Goal: Communication & Community: Ask a question

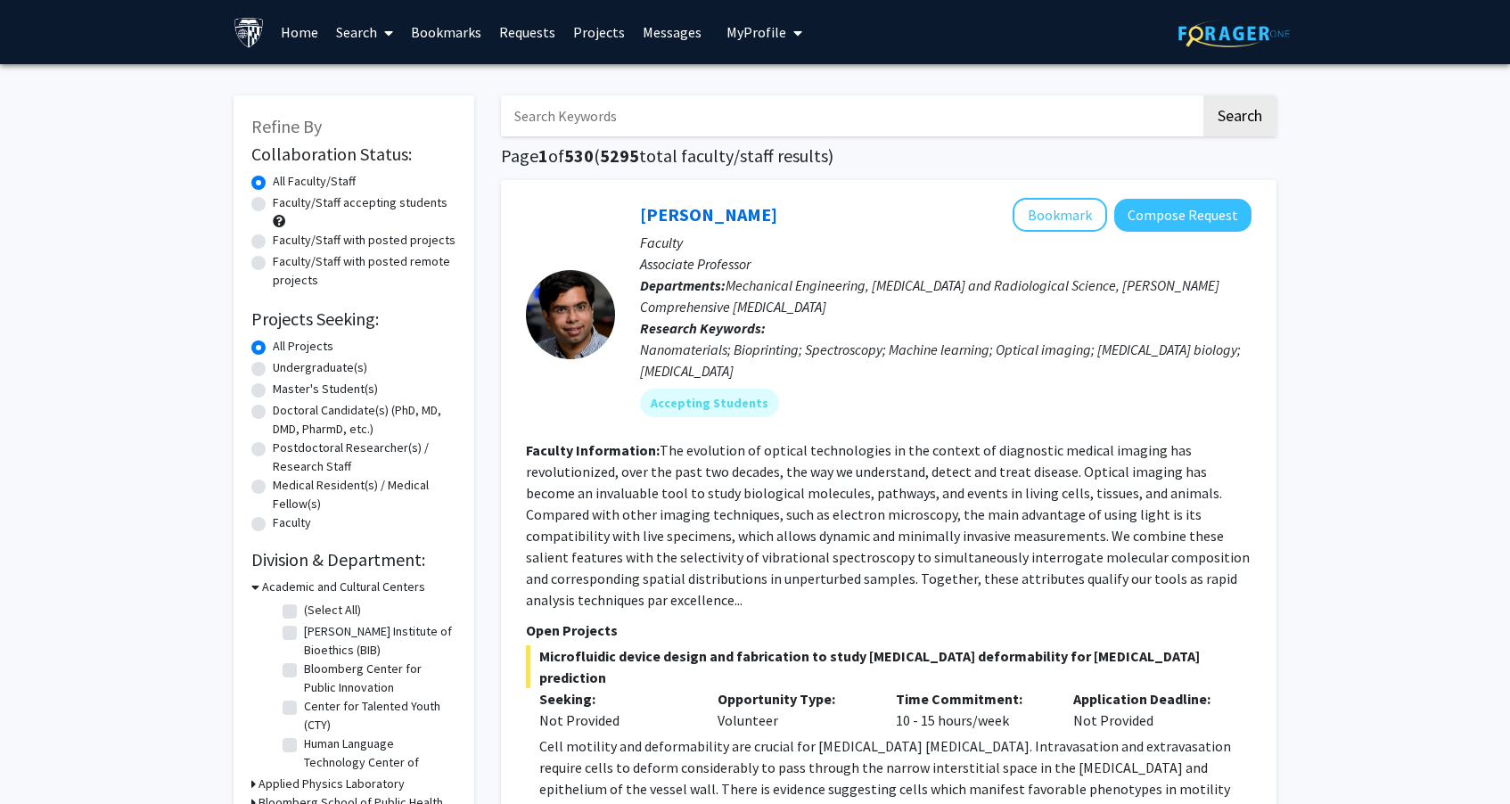
click at [668, 124] on input "Search Keywords" at bounding box center [851, 115] width 700 height 41
type input "kanold"
click at [1239, 119] on button "Search" at bounding box center [1239, 115] width 73 height 41
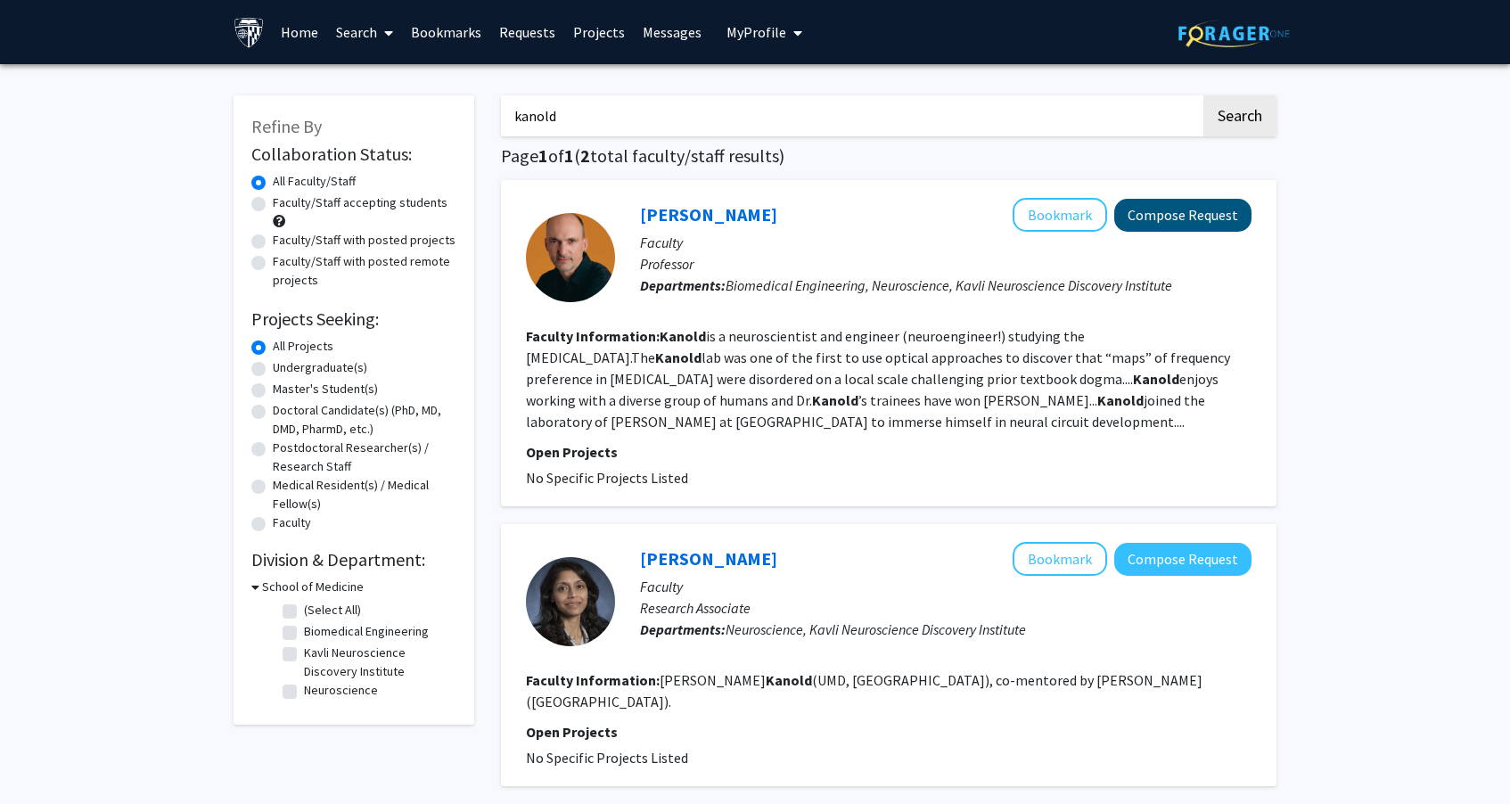
click at [1146, 217] on button "Compose Request" at bounding box center [1182, 215] width 137 height 33
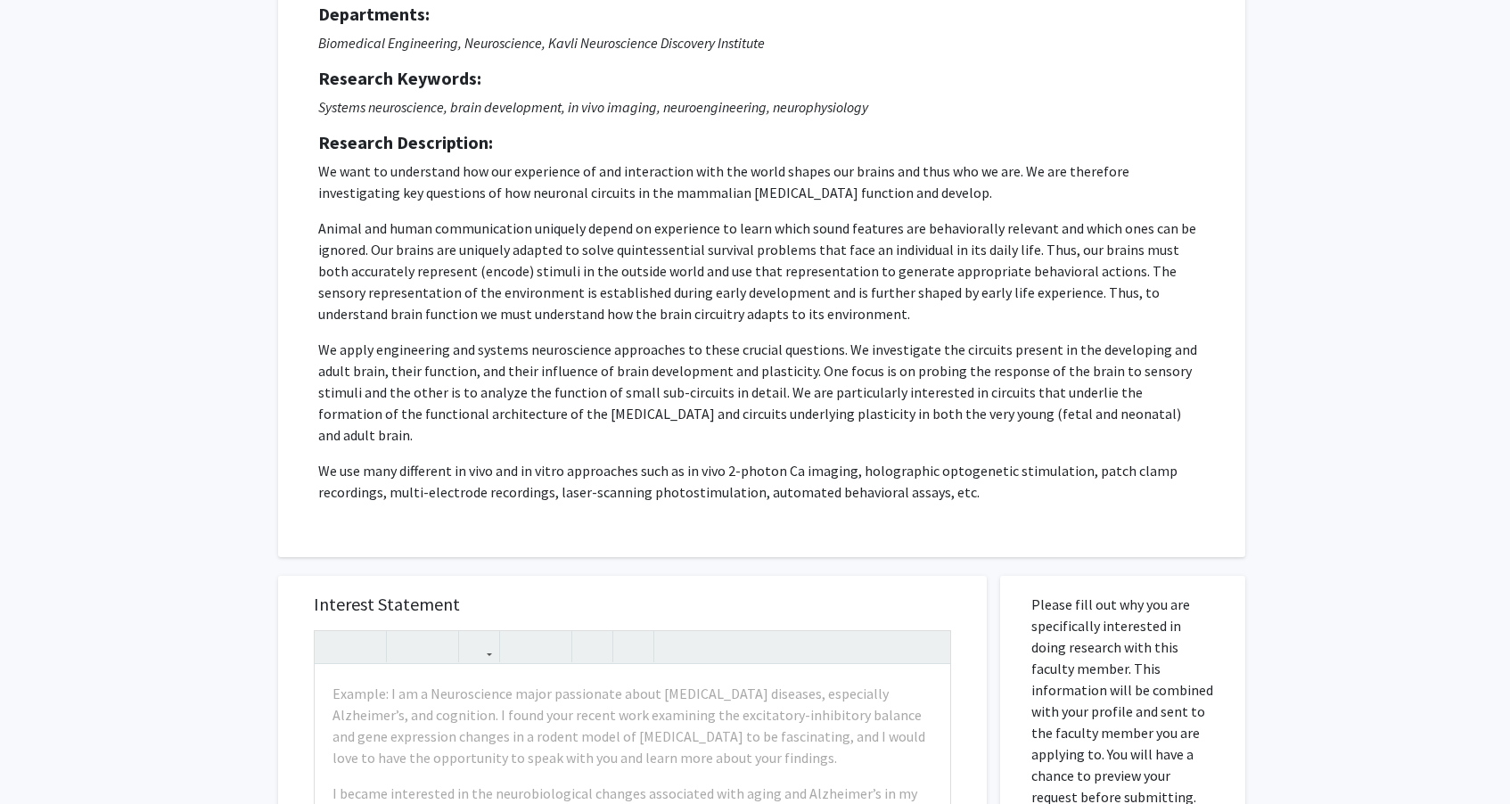
scroll to position [183, 0]
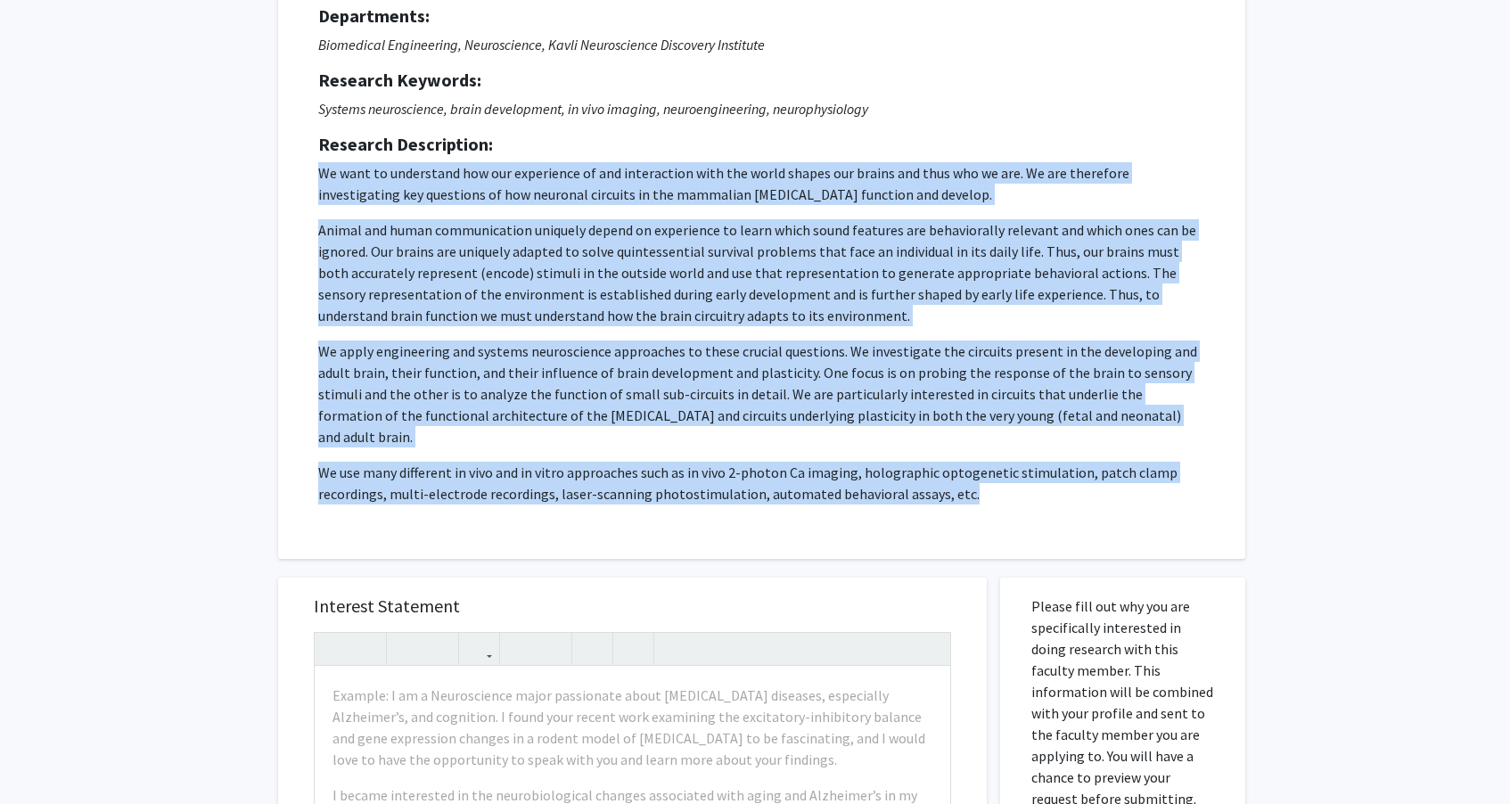
drag, startPoint x: 319, startPoint y: 173, endPoint x: 1056, endPoint y: 478, distance: 797.5
click at [1056, 478] on p "We want to understand how our experience of and interaction with the world shap…" at bounding box center [761, 333] width 887 height 342
copy p "We want to understand how our experience of and interaction with the world shap…"
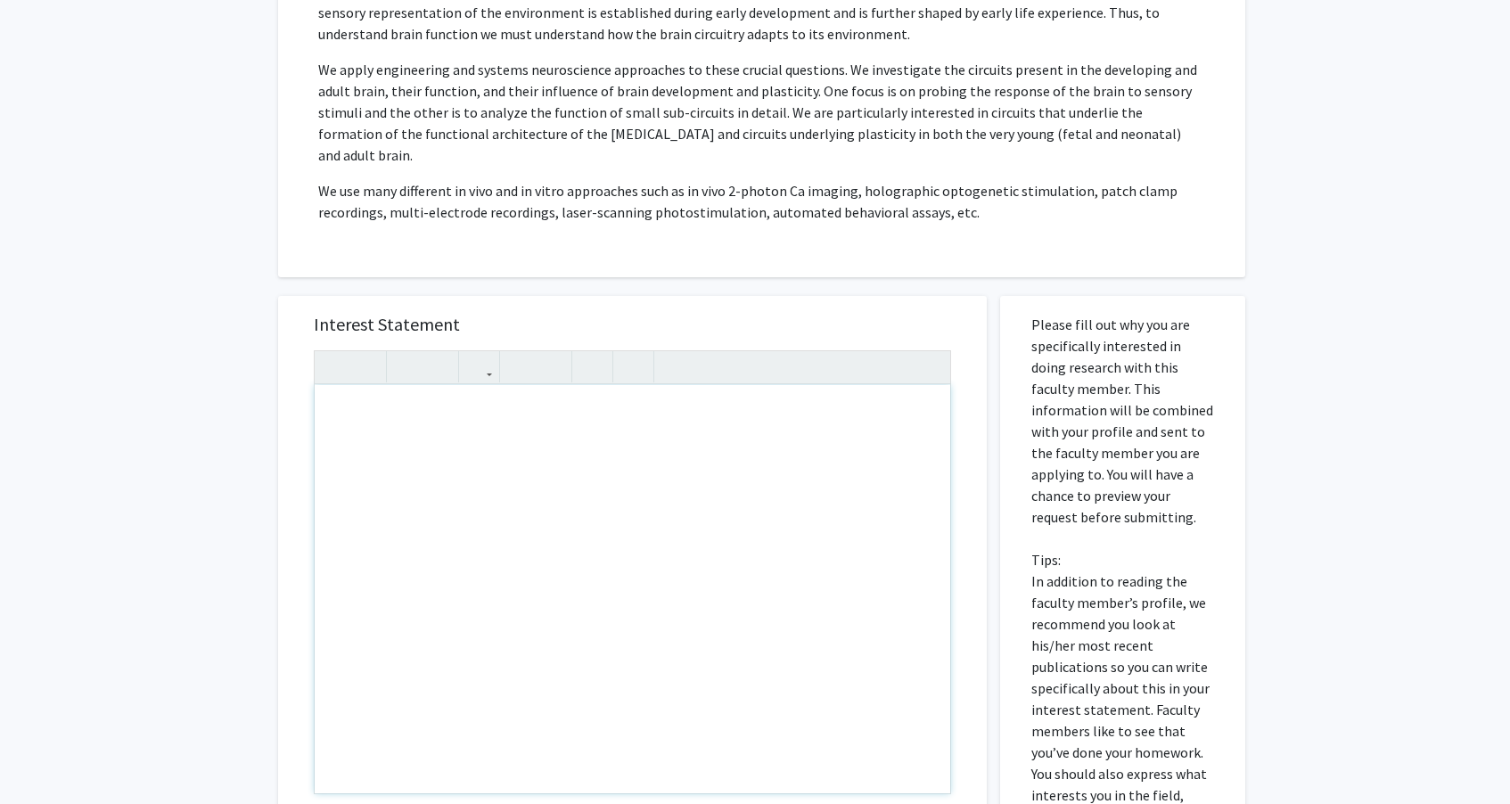
scroll to position [470, 0]
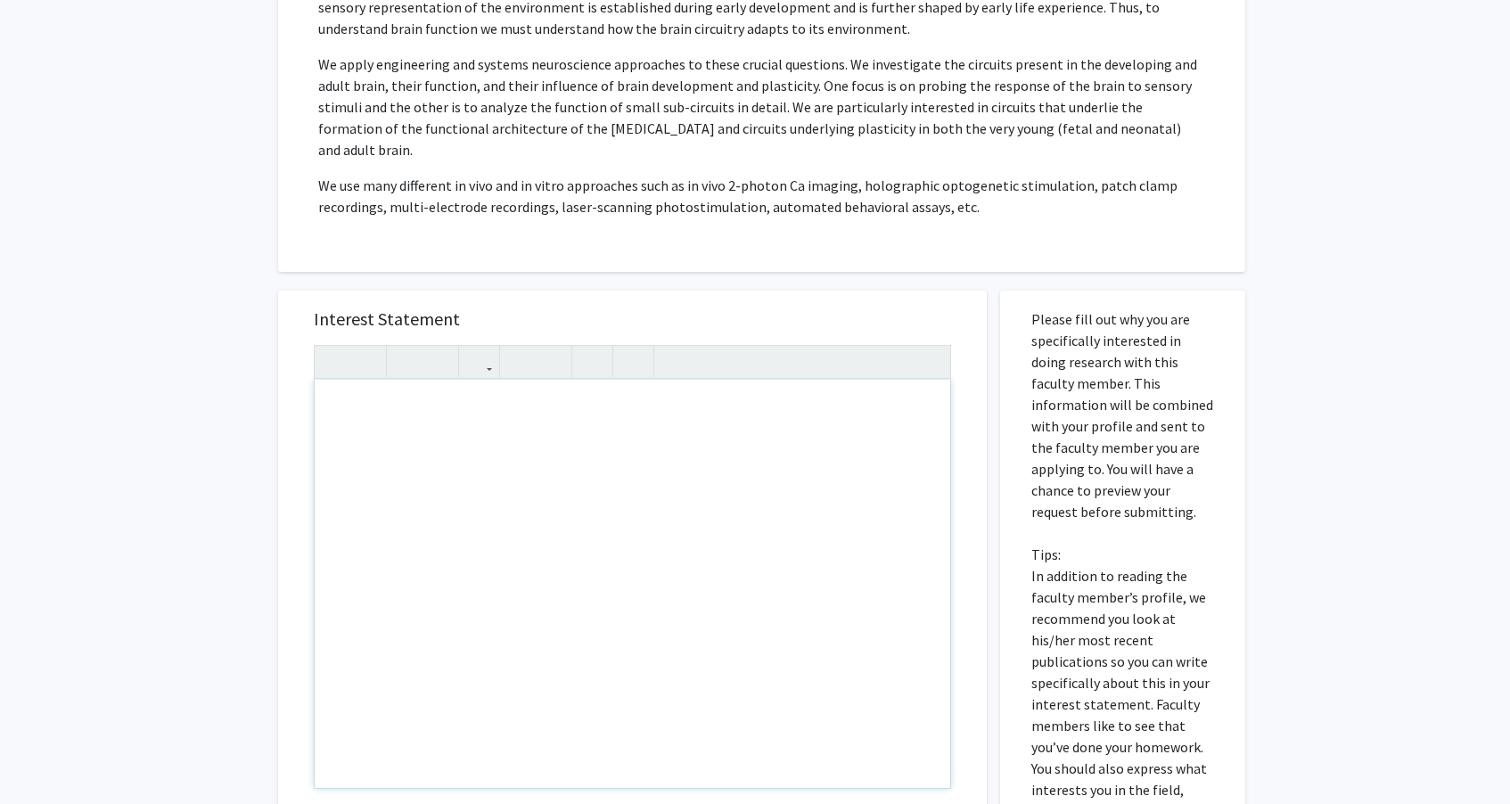
click at [612, 478] on div "Note to users with screen readers: Please press Alt+0 or Option+0 to deactivate…" at bounding box center [632, 584] width 635 height 408
type textarea "<l>Ipsu Do. Sitame,</c><a>E se do eiusmodt Incidi’u laboree do Magnaaliqu Enima…"
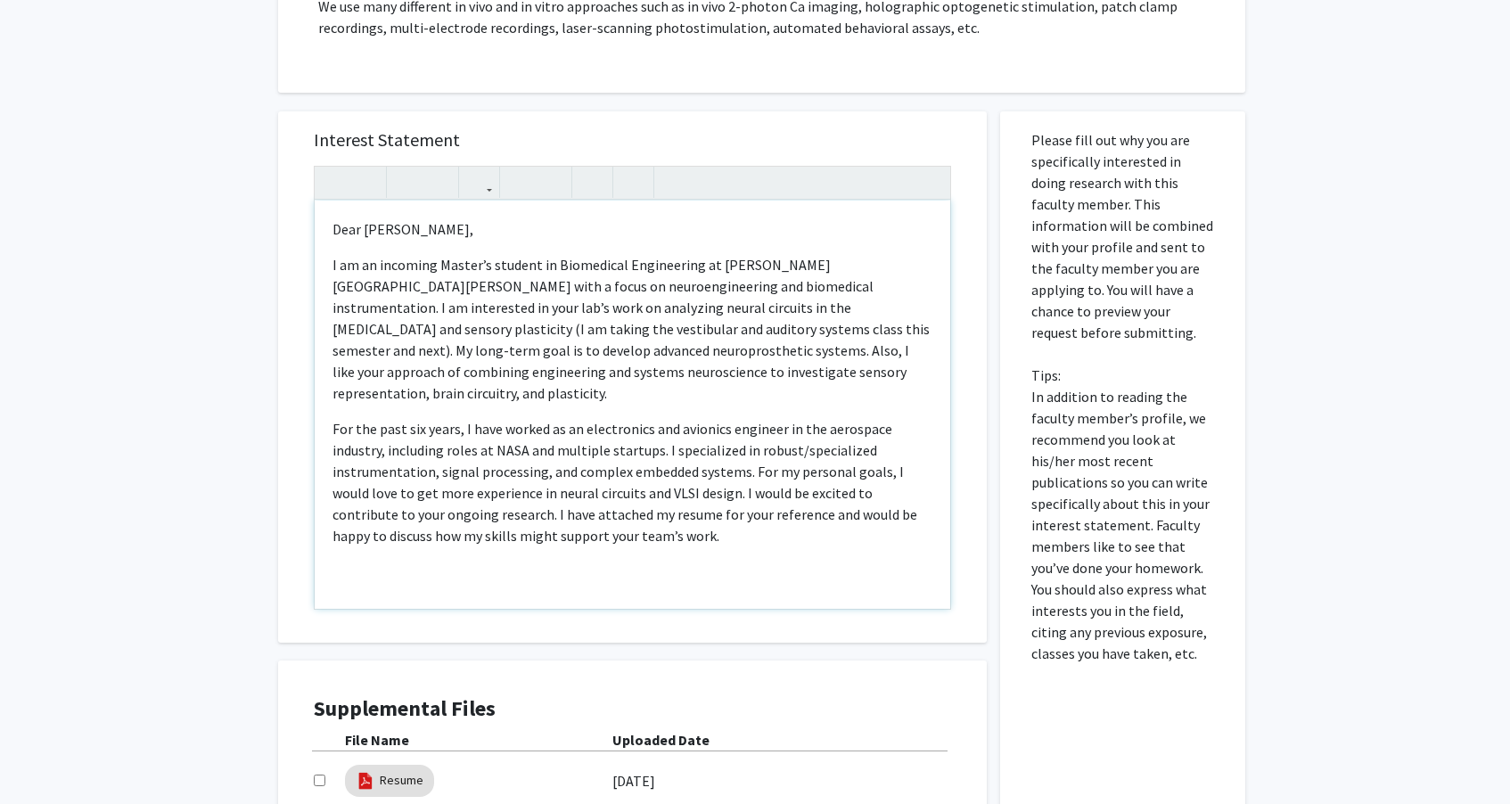
scroll to position [672, 0]
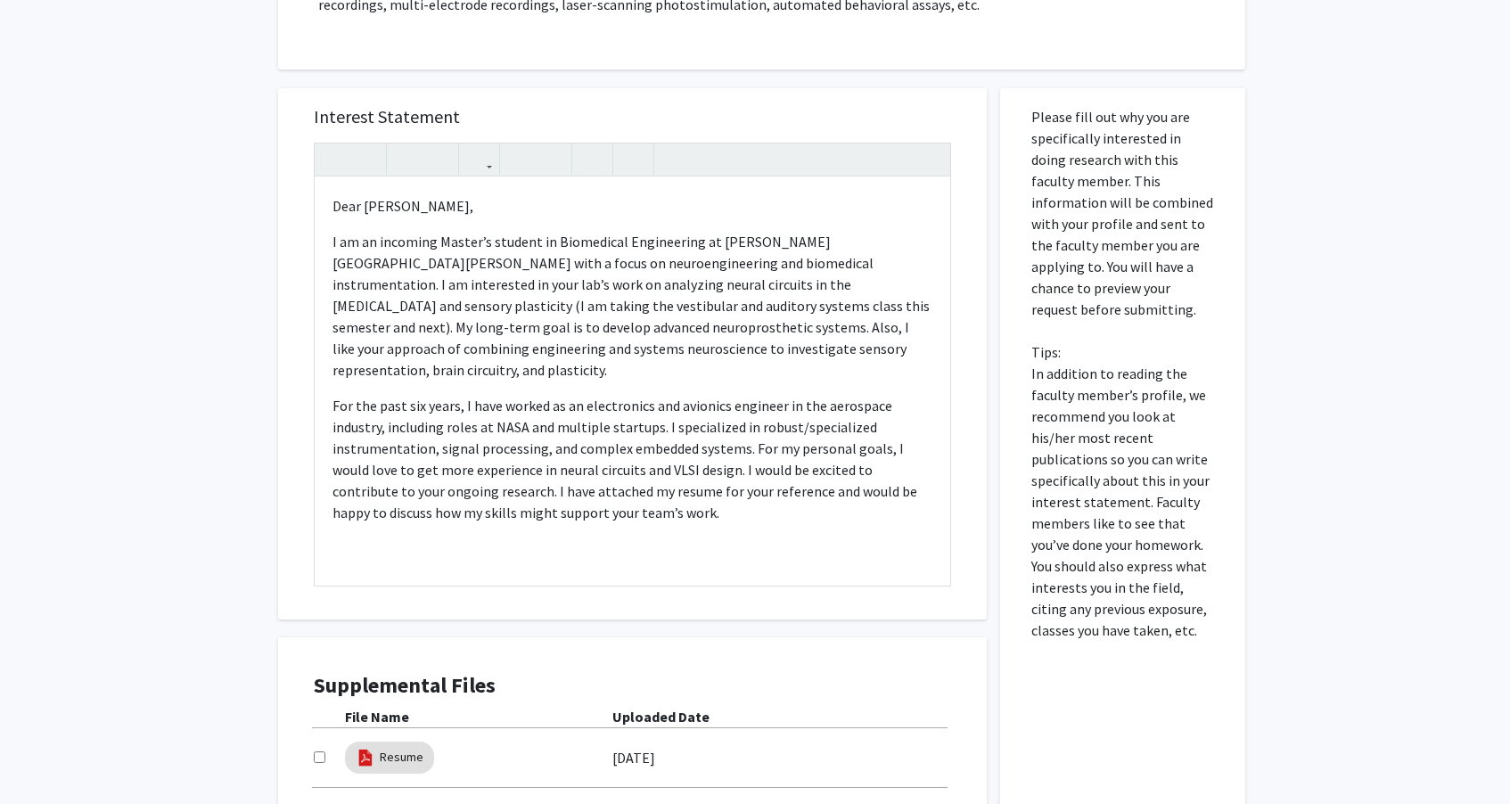
click at [318, 747] on div at bounding box center [329, 757] width 31 height 21
click at [319, 751] on input "checkbox" at bounding box center [320, 757] width 12 height 12
checkbox input "true"
click at [423, 537] on p "Note to users with screen readers: Please press Alt+0 or Option+0 to deactivate…" at bounding box center [632, 547] width 600 height 21
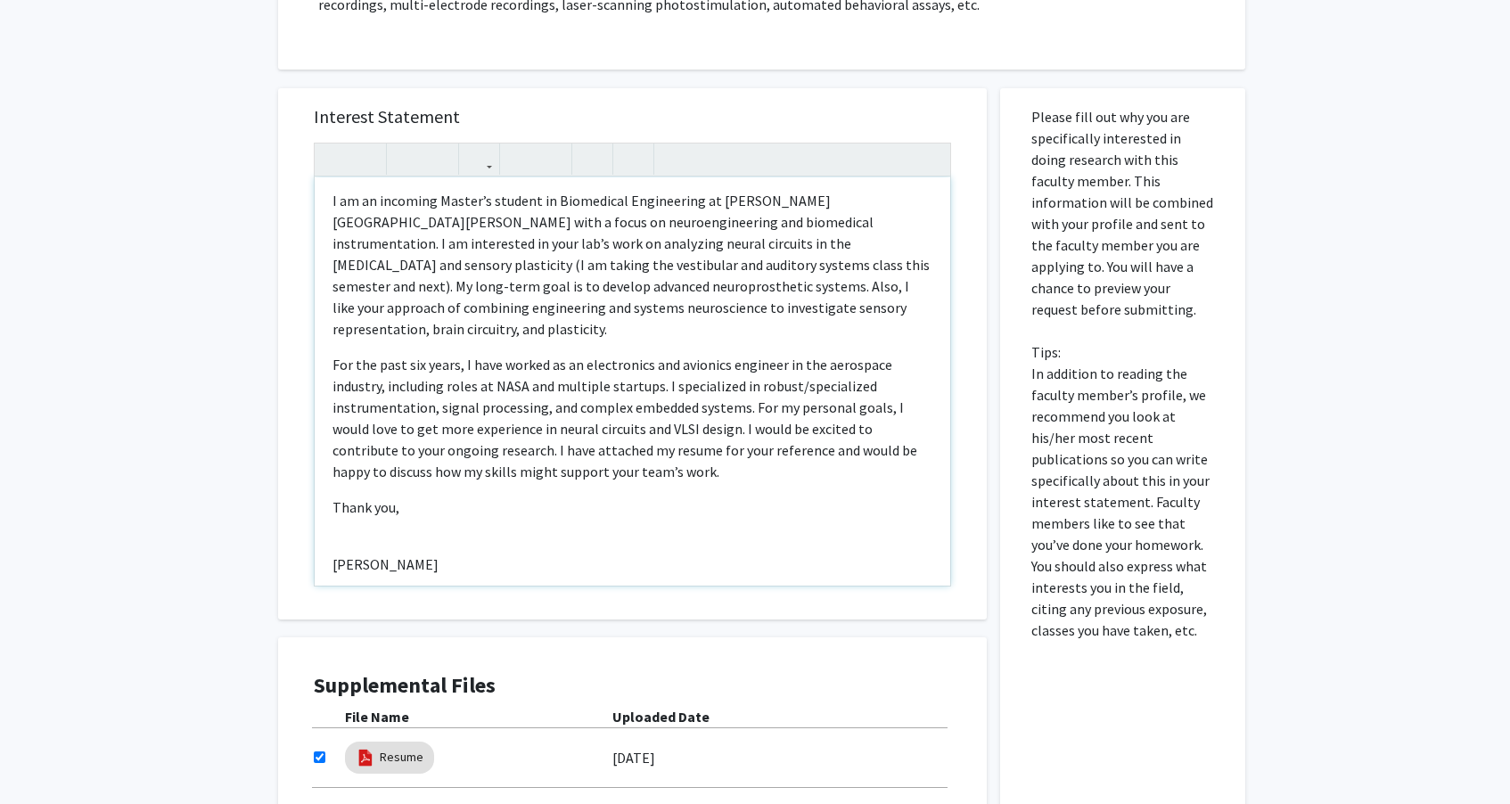
type textarea "<l>Ipsu Do. Sitame,</c><a>E se do eiusmodt Incidi’u laboree do Magnaaliqu Enima…"
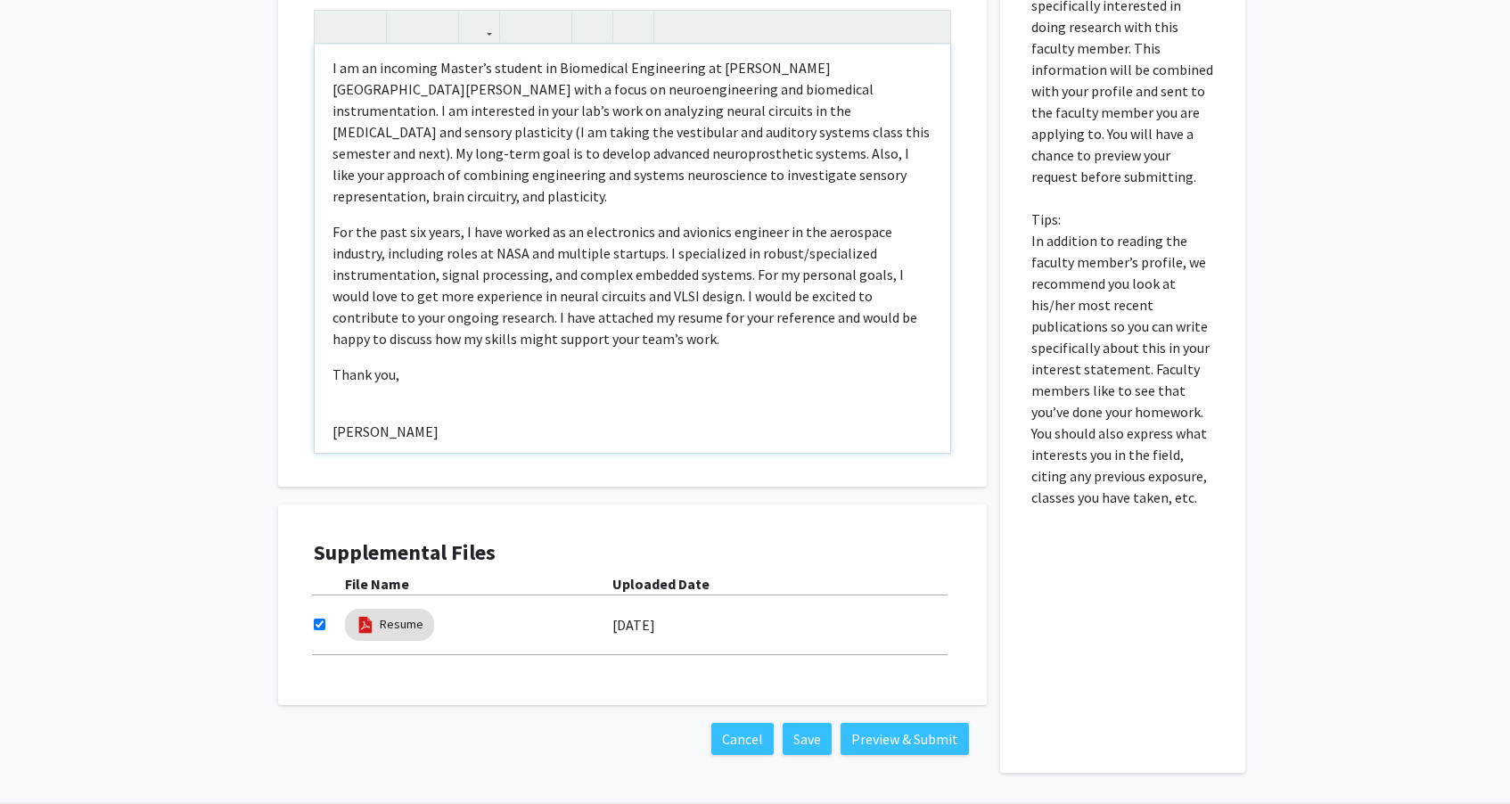
scroll to position [844, 0]
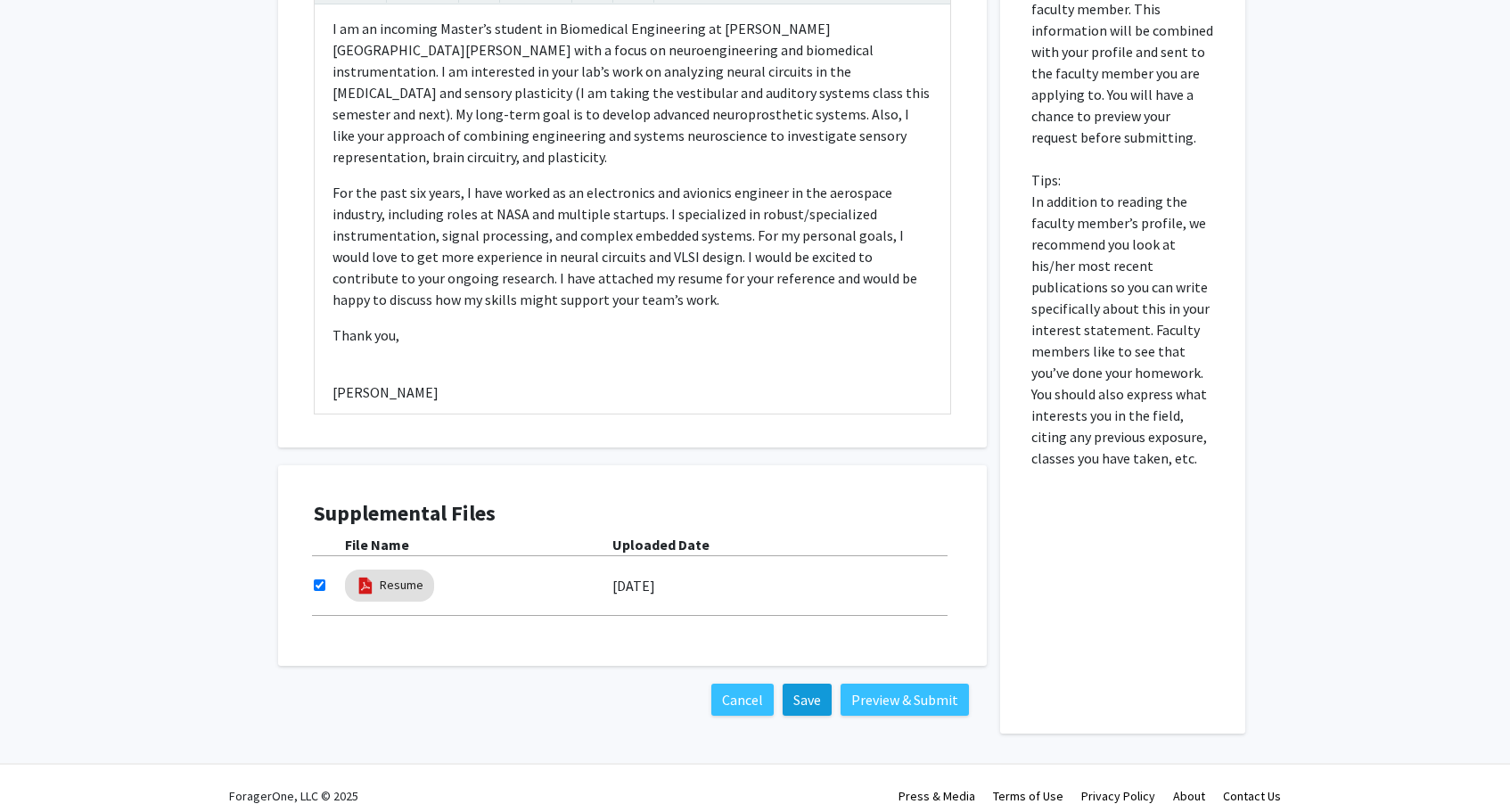
click at [816, 684] on button "Save" at bounding box center [806, 700] width 49 height 32
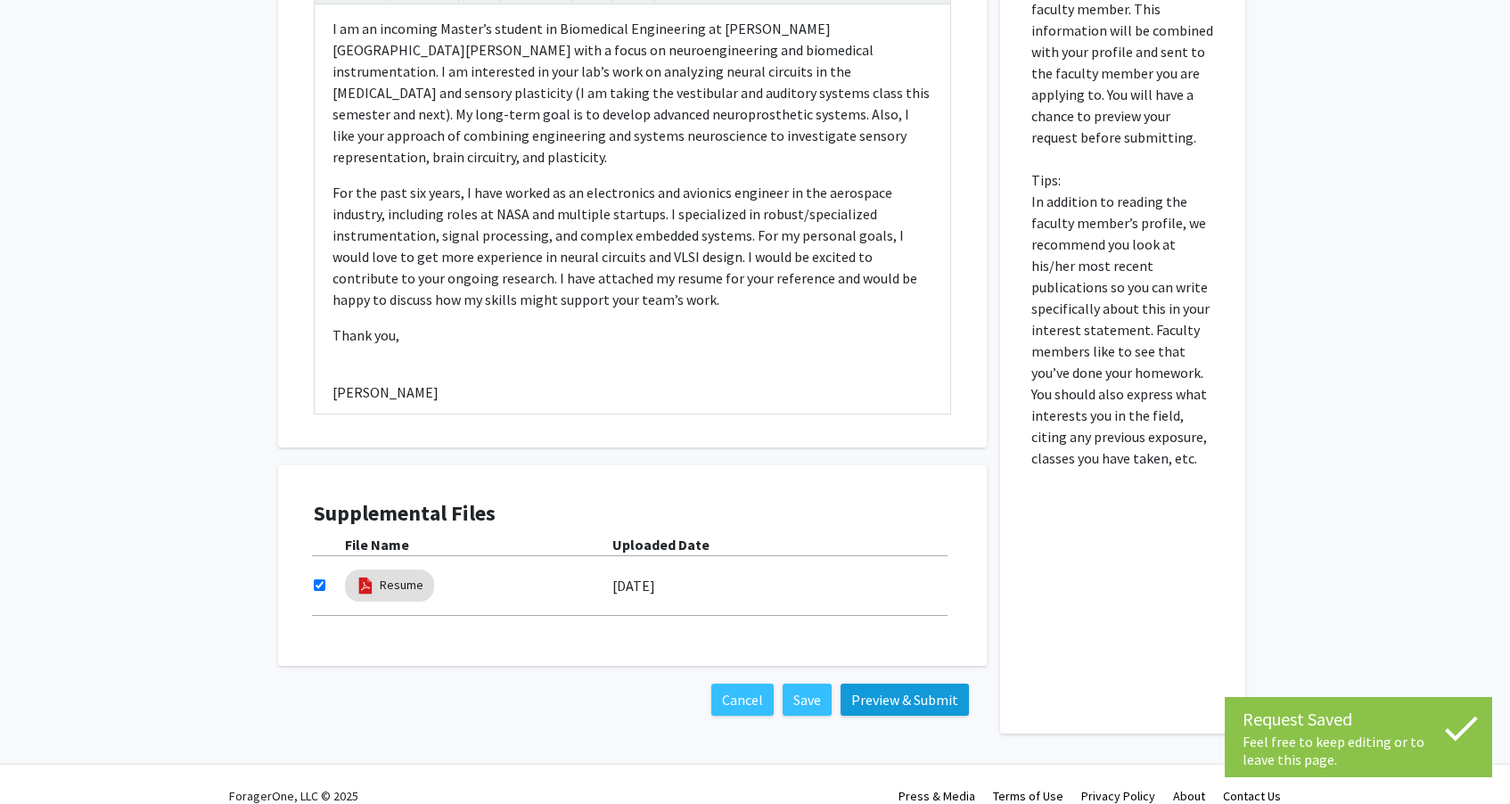
click at [872, 684] on button "Preview & Submit" at bounding box center [904, 700] width 128 height 32
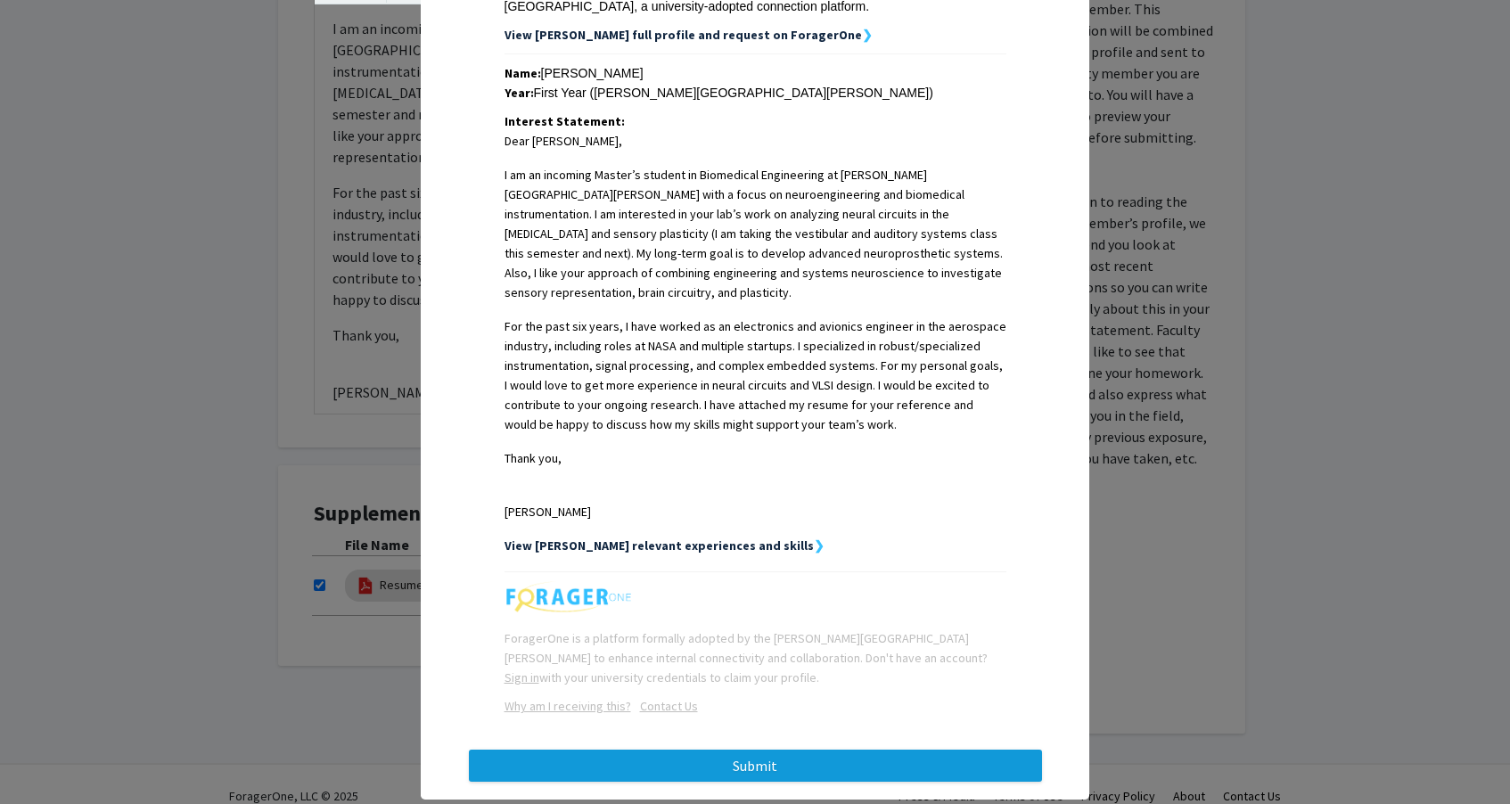
scroll to position [356, 0]
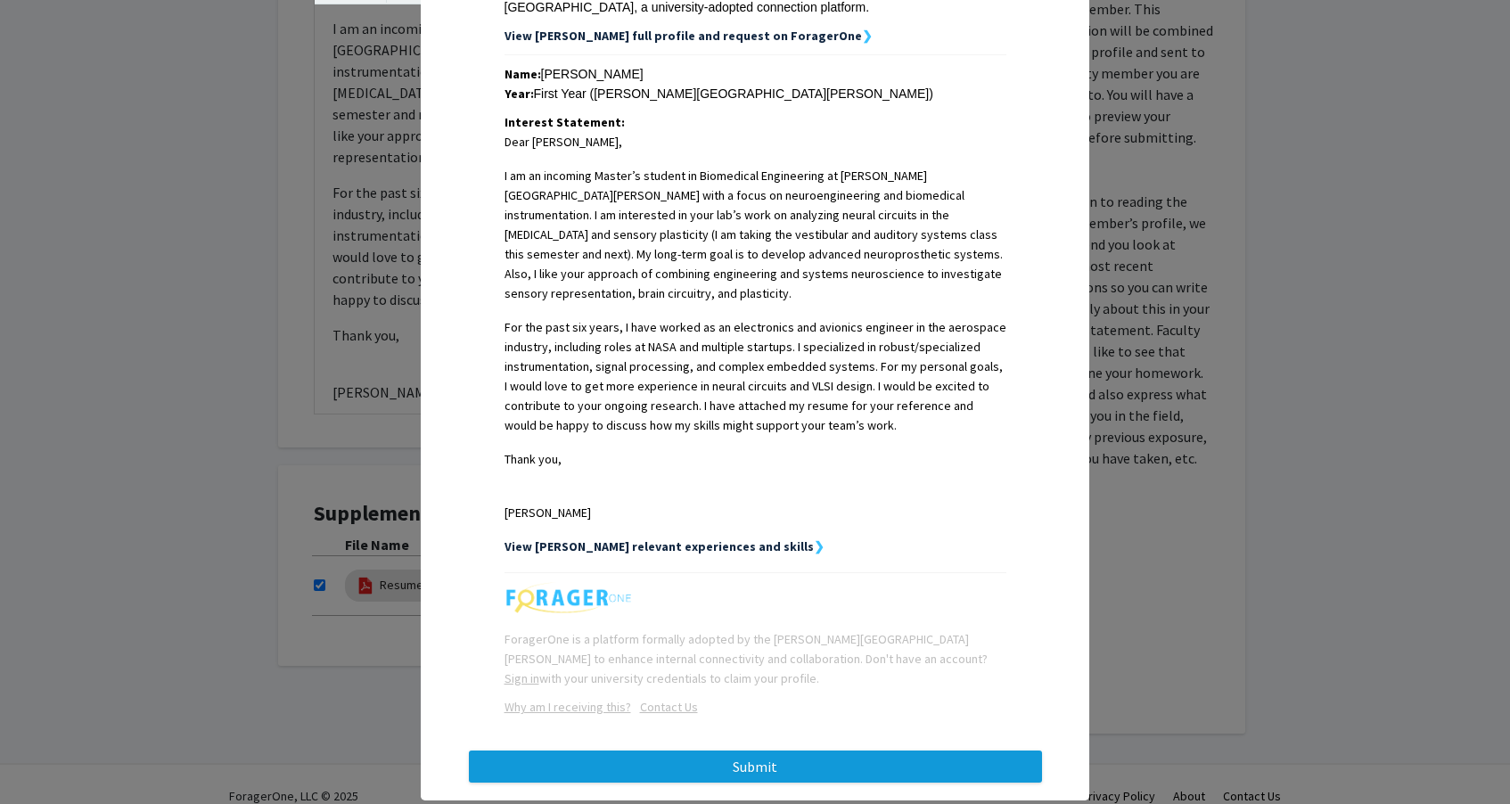
click at [797, 750] on button "Submit" at bounding box center [755, 766] width 573 height 32
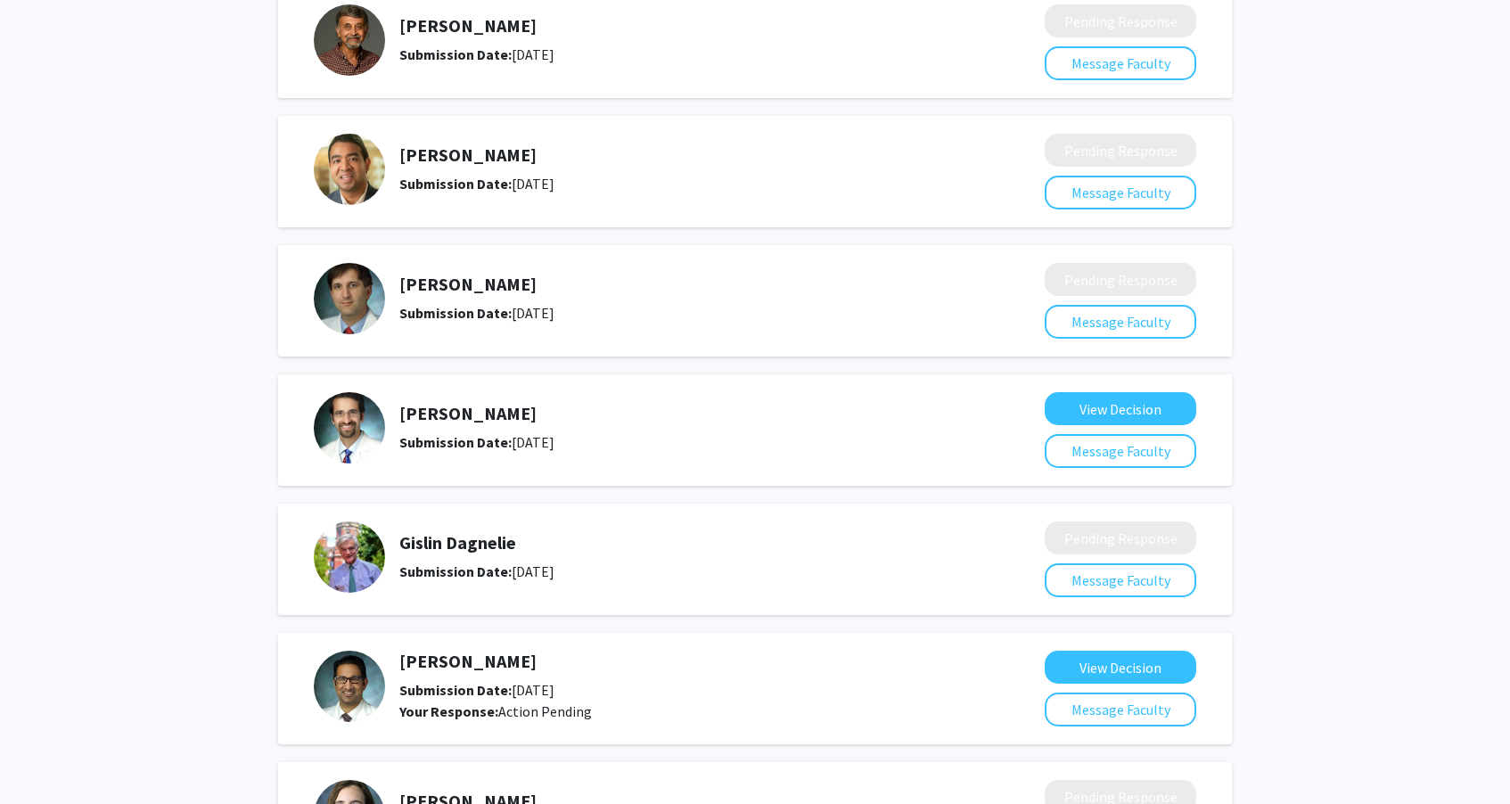
scroll to position [233, 0]
